Goal: Navigation & Orientation: Find specific page/section

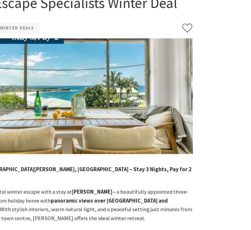
scroll to position [56, 66]
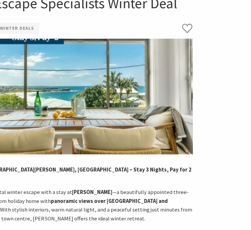
click at [141, 74] on img at bounding box center [70, 97] width 246 height 116
click at [140, 72] on img at bounding box center [70, 97] width 246 height 116
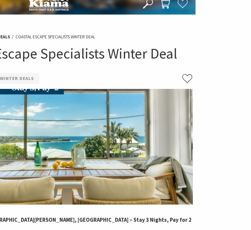
scroll to position [4, 66]
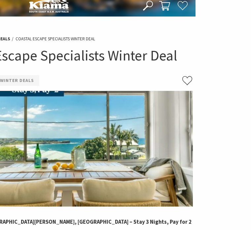
click at [153, 104] on img at bounding box center [70, 149] width 246 height 116
click at [182, 80] on button at bounding box center [187, 81] width 11 height 13
click at [182, 85] on icon at bounding box center [187, 81] width 10 height 10
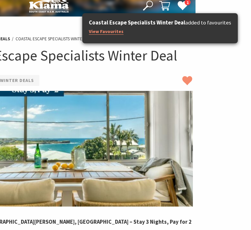
click at [183, 79] on use at bounding box center [188, 80] width 10 height 9
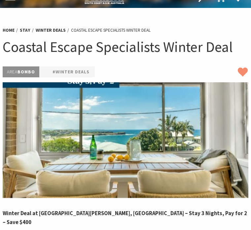
scroll to position [12, 0]
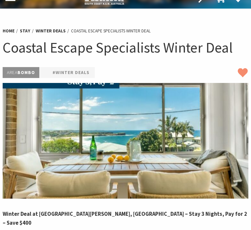
click at [161, 113] on img at bounding box center [126, 141] width 246 height 116
click at [153, 120] on img at bounding box center [126, 141] width 246 height 116
click at [39, 75] on p "Area Bombo" at bounding box center [21, 72] width 37 height 11
click at [28, 68] on p "Area Bombo" at bounding box center [21, 72] width 37 height 11
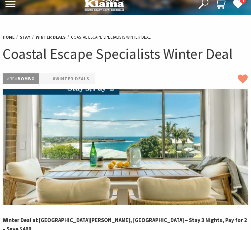
scroll to position [6, 0]
click at [117, 10] on img at bounding box center [105, 4] width 40 height 14
